Goal: Information Seeking & Learning: Learn about a topic

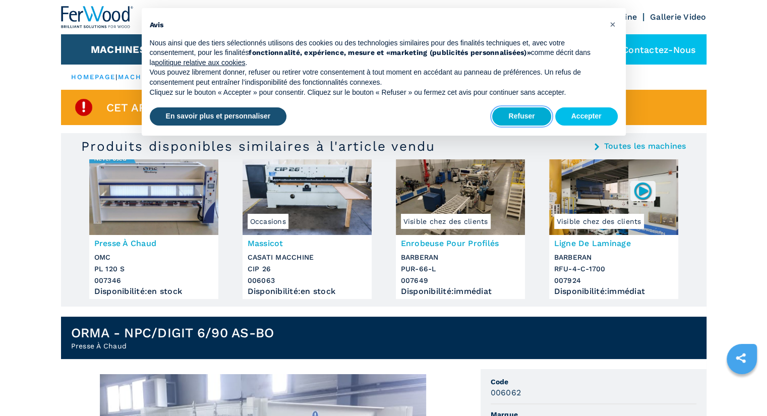
click at [521, 118] on button "Refuser" at bounding box center [521, 116] width 59 height 18
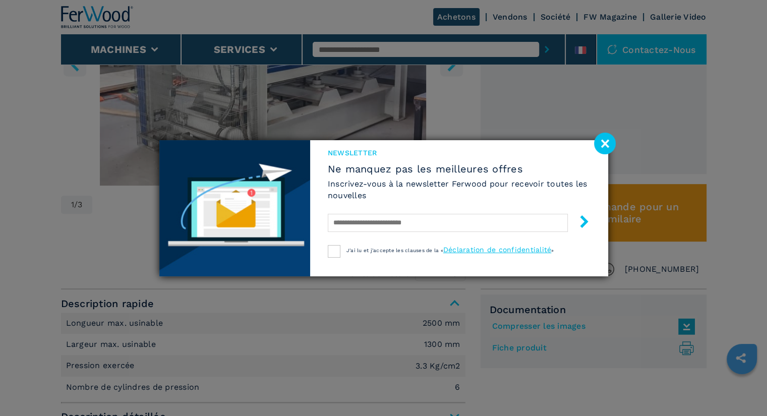
scroll to position [435, 0]
click at [601, 147] on image at bounding box center [605, 144] width 22 height 22
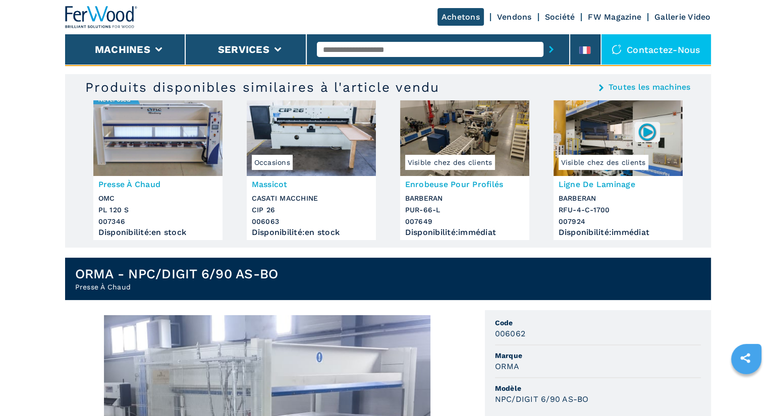
scroll to position [0, 0]
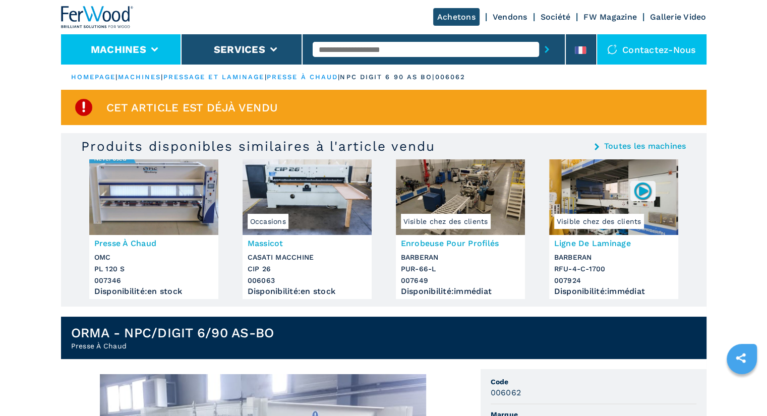
click at [158, 49] on li "Machines" at bounding box center [121, 49] width 121 height 30
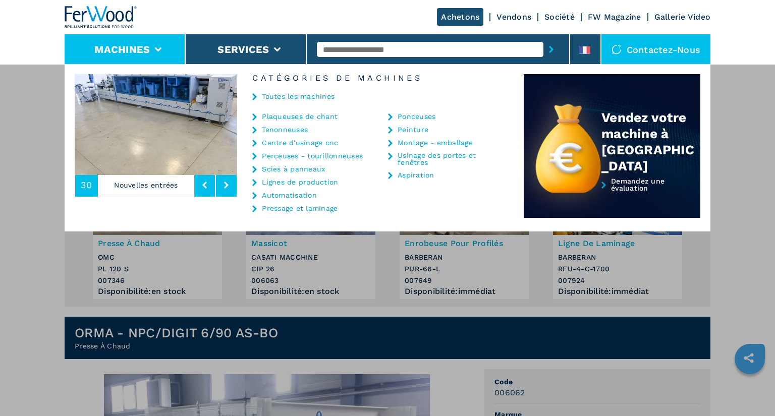
click at [319, 211] on link "Pressage et laminage" at bounding box center [300, 208] width 76 height 7
click at [285, 206] on link "Pressage et laminage" at bounding box center [300, 208] width 76 height 7
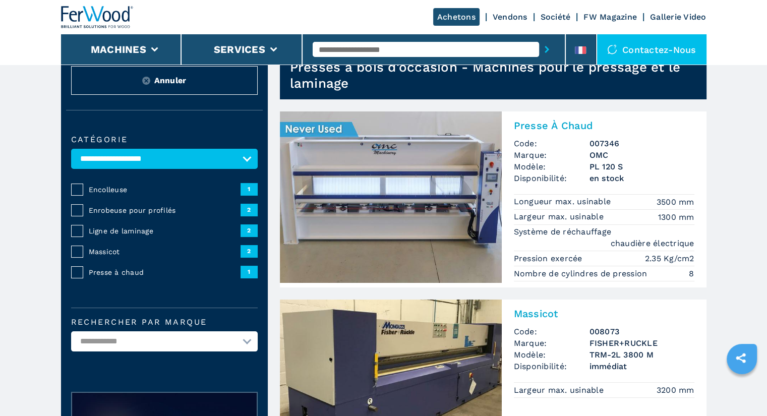
scroll to position [36, 0]
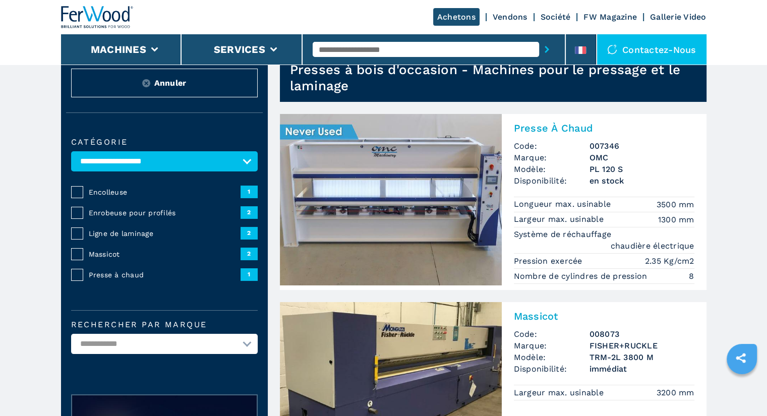
click at [435, 172] on img at bounding box center [391, 200] width 222 height 172
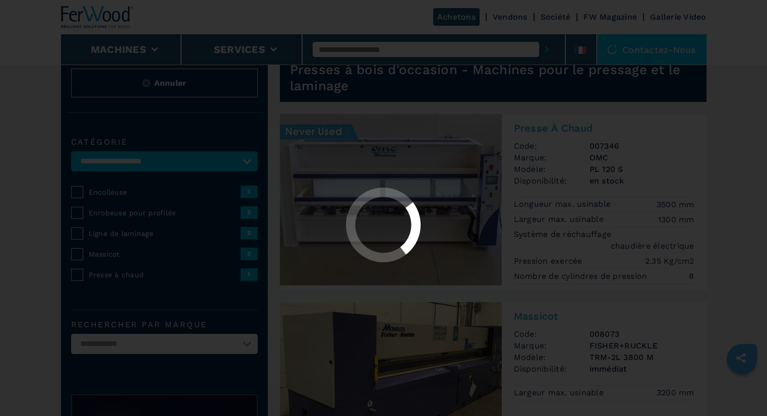
scroll to position [0, 0]
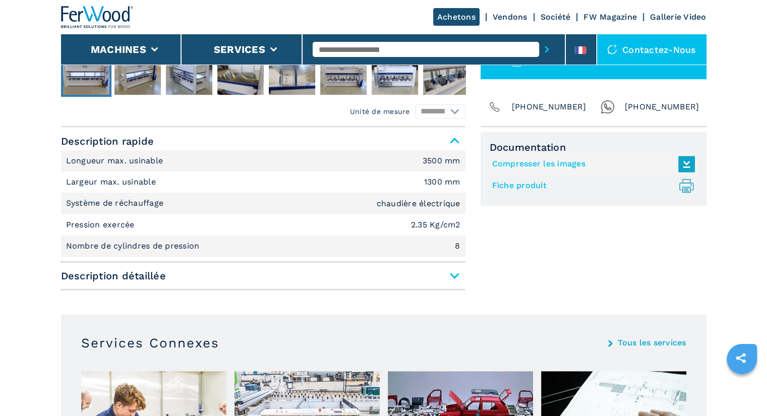
scroll to position [380, 0]
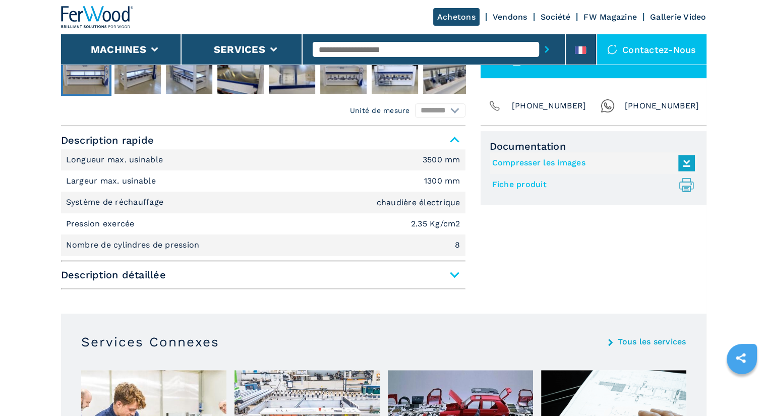
click at [452, 269] on span "Description détaillée" at bounding box center [263, 275] width 405 height 18
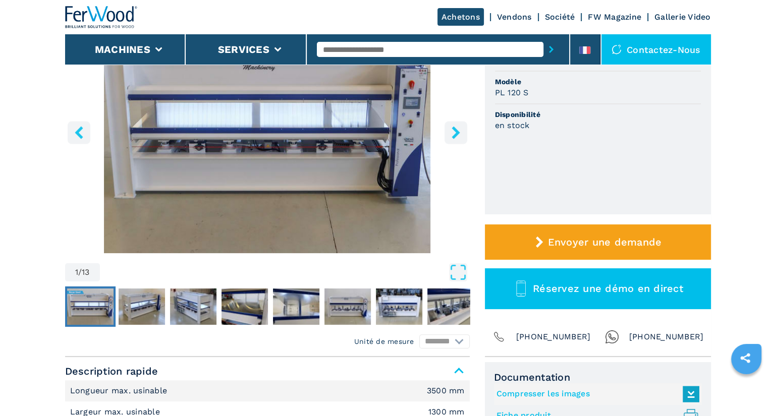
scroll to position [110, 0]
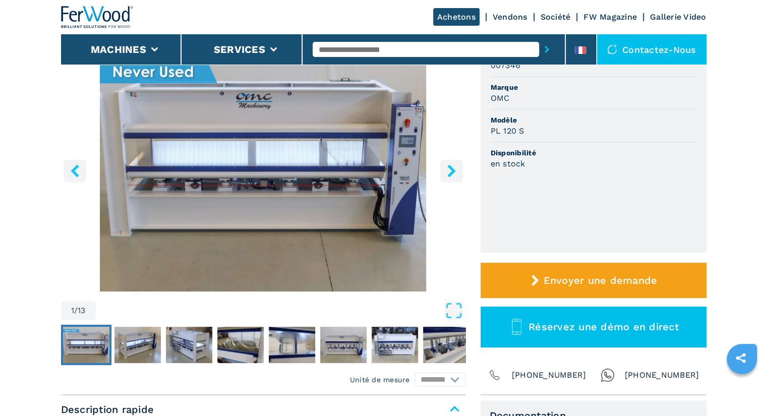
click at [454, 171] on icon "right-button" at bounding box center [452, 170] width 8 height 13
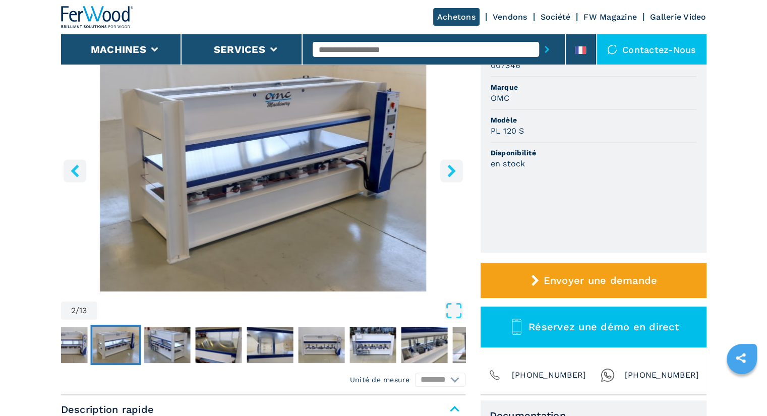
click at [454, 171] on icon "right-button" at bounding box center [452, 170] width 8 height 13
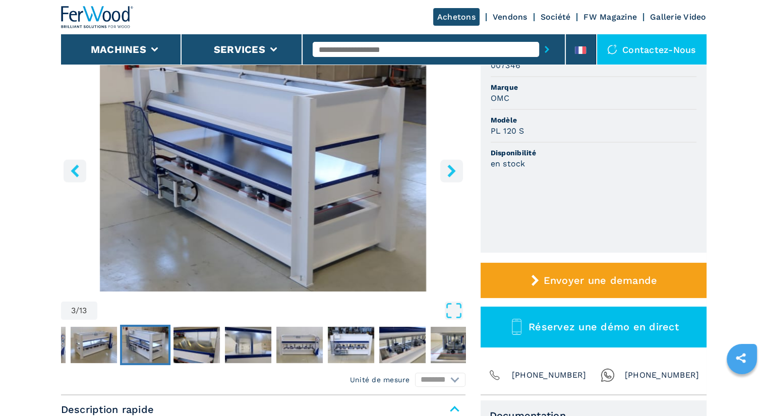
click at [454, 171] on icon "right-button" at bounding box center [452, 170] width 8 height 13
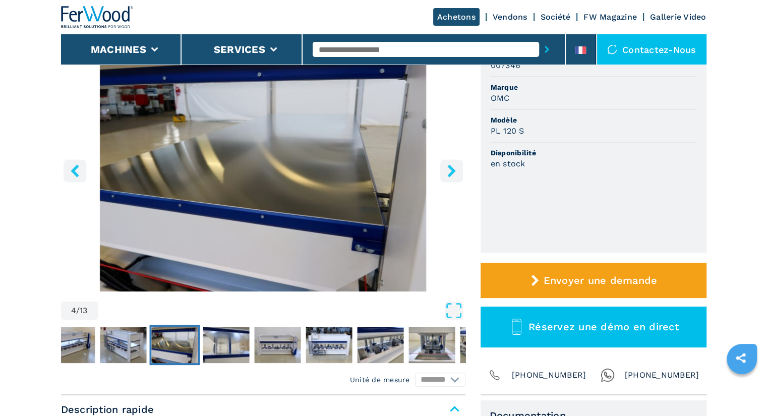
click at [454, 171] on icon "right-button" at bounding box center [452, 170] width 8 height 13
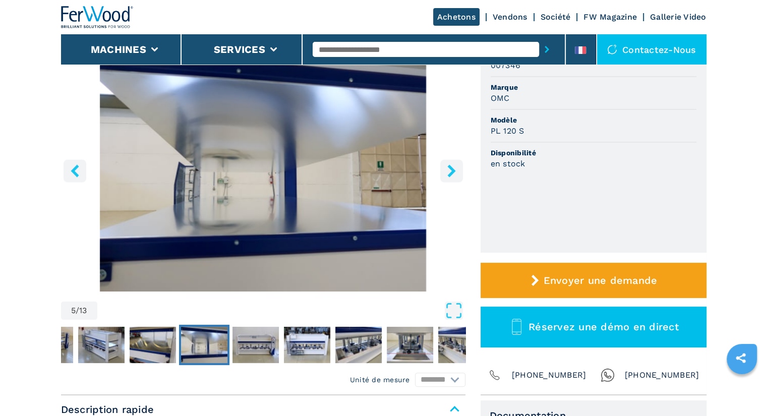
click at [454, 171] on icon "right-button" at bounding box center [452, 170] width 8 height 13
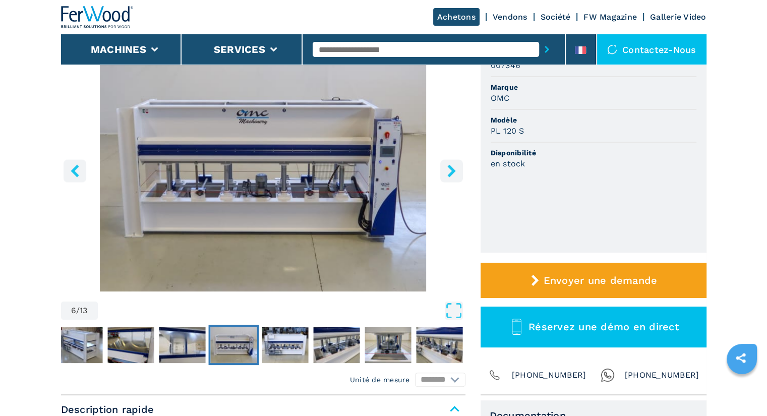
click at [454, 171] on icon "right-button" at bounding box center [452, 170] width 8 height 13
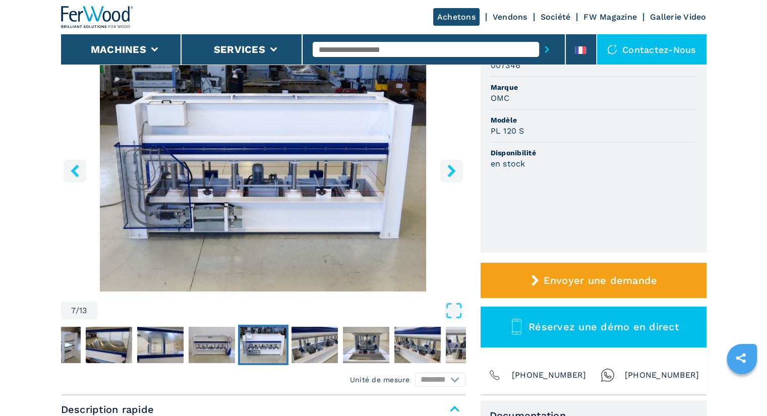
click at [454, 171] on icon "right-button" at bounding box center [452, 170] width 8 height 13
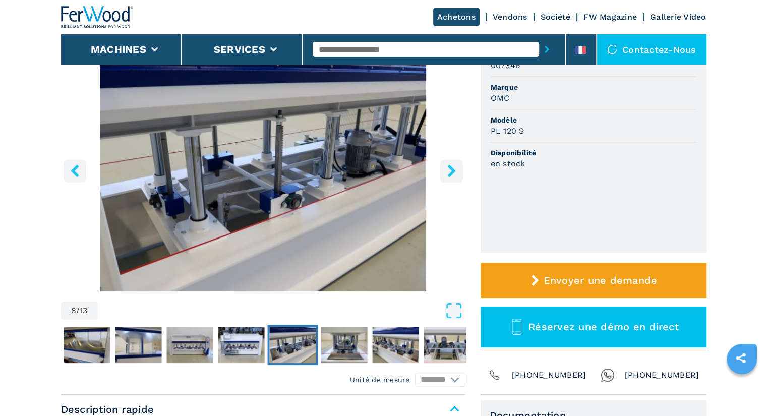
click at [454, 171] on icon "right-button" at bounding box center [452, 170] width 8 height 13
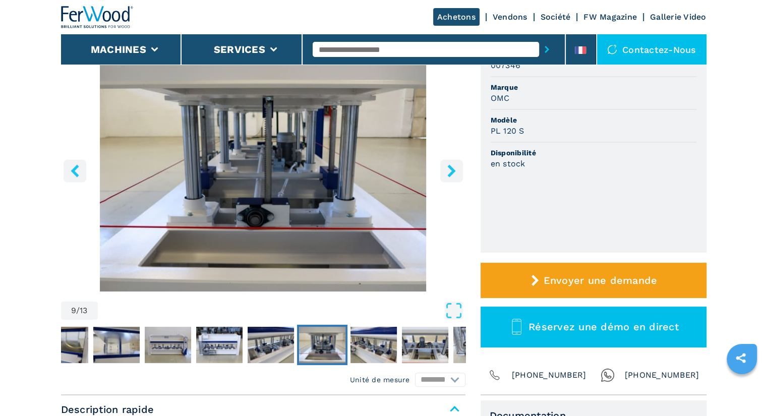
click at [454, 171] on icon "right-button" at bounding box center [452, 170] width 8 height 13
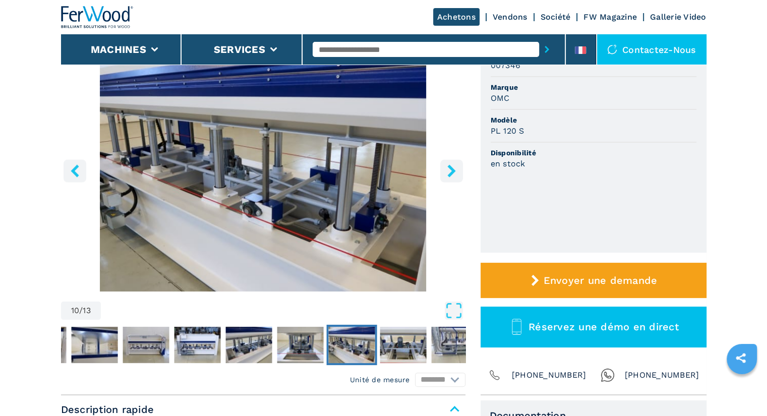
click at [454, 171] on icon "right-button" at bounding box center [452, 170] width 8 height 13
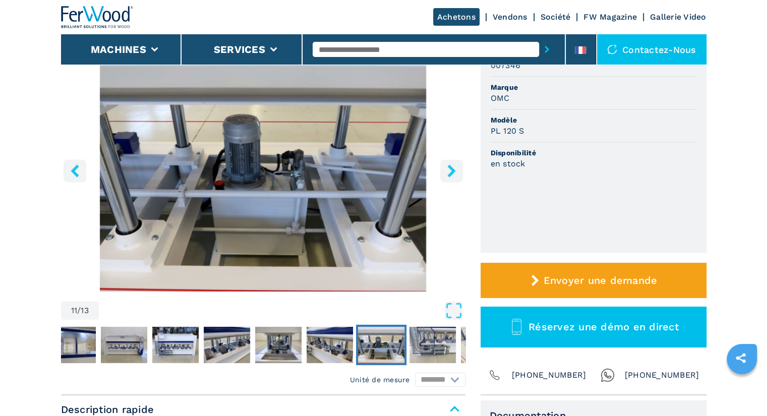
click at [454, 171] on icon "right-button" at bounding box center [452, 170] width 8 height 13
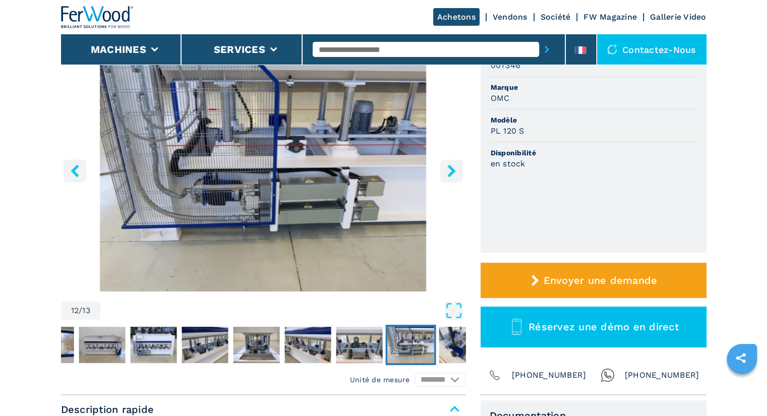
click at [454, 171] on icon "right-button" at bounding box center [452, 170] width 8 height 13
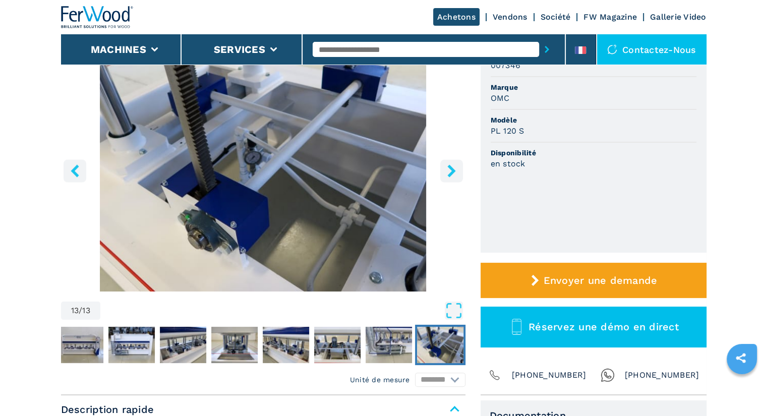
click at [454, 171] on icon "right-button" at bounding box center [452, 170] width 8 height 13
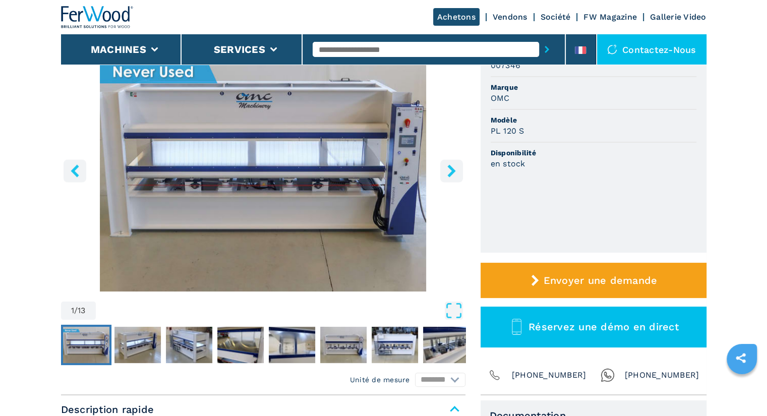
click at [454, 171] on icon "right-button" at bounding box center [452, 170] width 8 height 13
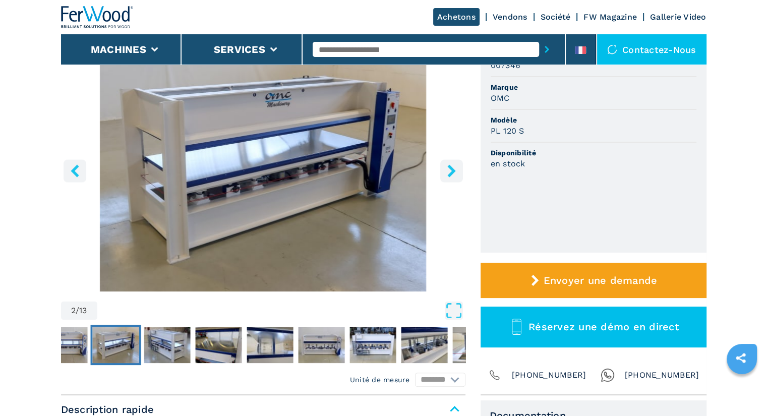
click at [454, 171] on icon "right-button" at bounding box center [452, 170] width 8 height 13
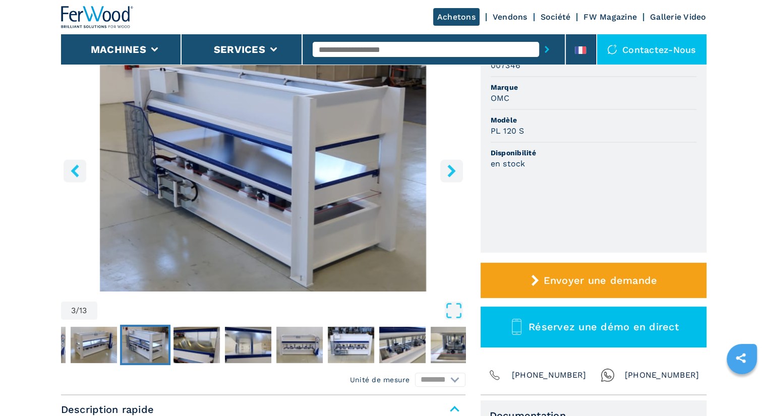
click at [454, 171] on icon "right-button" at bounding box center [452, 170] width 8 height 13
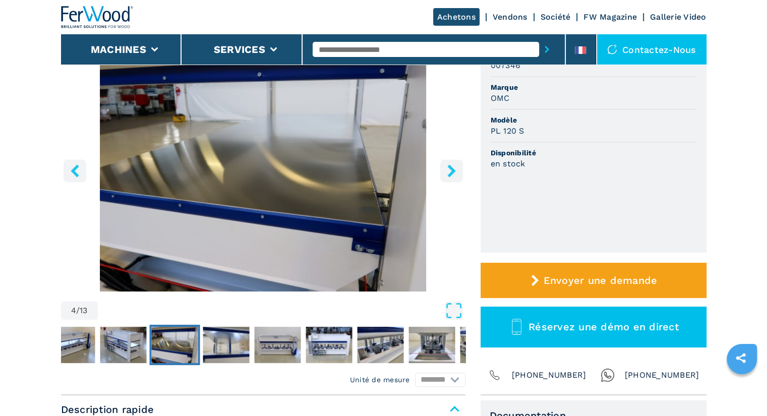
click at [454, 171] on icon "right-button" at bounding box center [452, 170] width 8 height 13
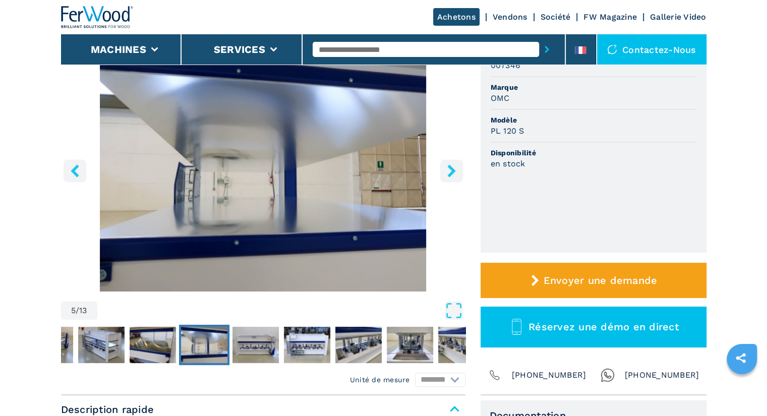
click at [454, 171] on icon "right-button" at bounding box center [452, 170] width 8 height 13
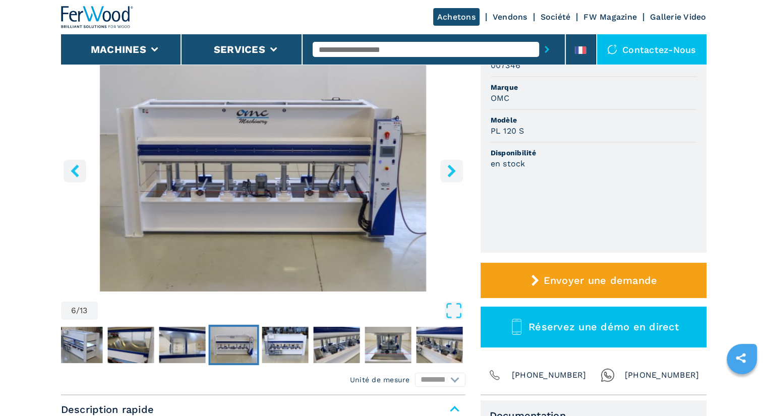
click at [454, 171] on icon "right-button" at bounding box center [452, 170] width 8 height 13
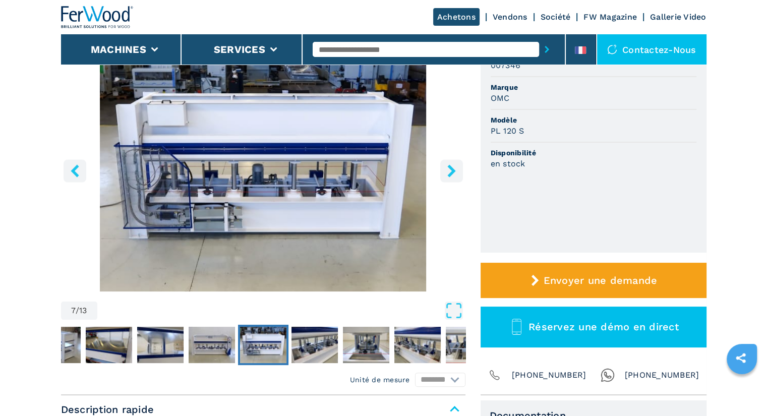
click at [646, 43] on div "Contactez-nous" at bounding box center [651, 49] width 109 height 30
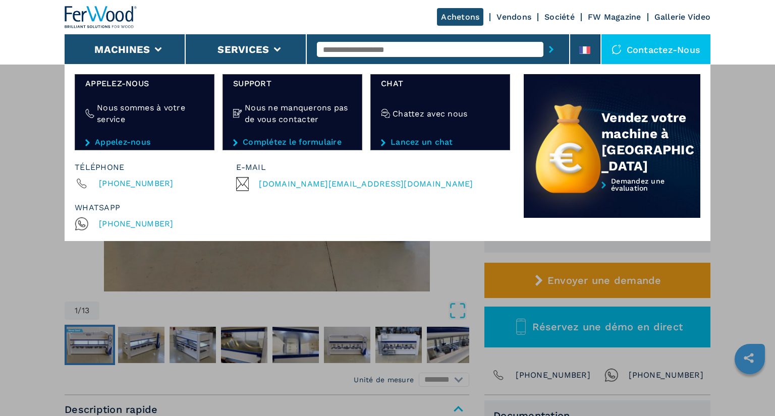
click at [568, 18] on link "Société" at bounding box center [559, 17] width 30 height 10
click at [553, 12] on div "Achetons Vendons Société FW Magazine Gallerie Video" at bounding box center [388, 17] width 646 height 34
click at [553, 15] on link "Société" at bounding box center [559, 17] width 30 height 10
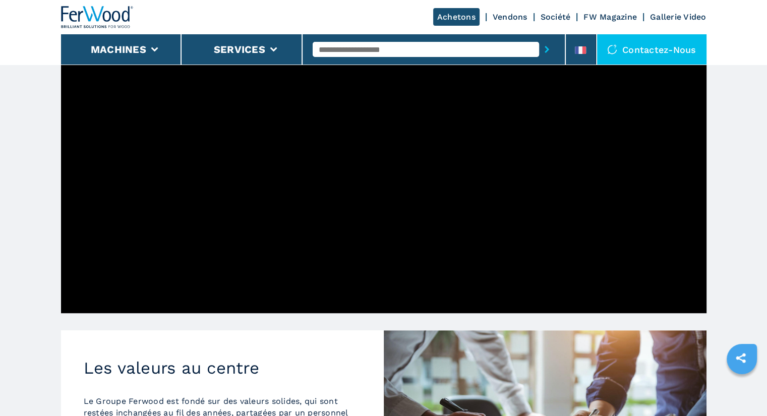
scroll to position [439, 0]
